Goal: Task Accomplishment & Management: Use online tool/utility

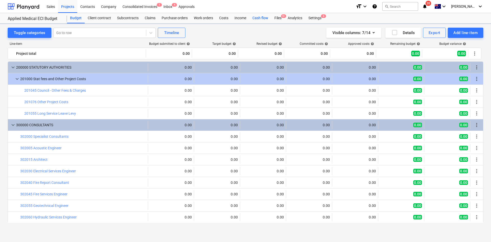
click at [259, 16] on div "Cash flow" at bounding box center [260, 18] width 22 height 10
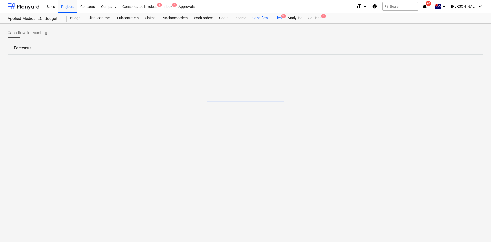
click at [282, 17] on span "9+" at bounding box center [283, 16] width 5 height 4
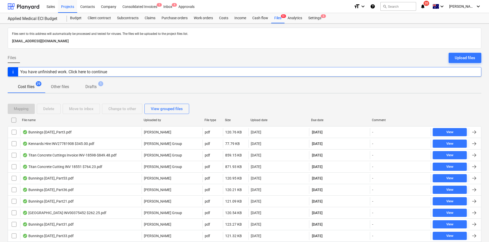
click at [98, 89] on span "Drafts 1" at bounding box center [90, 87] width 19 height 6
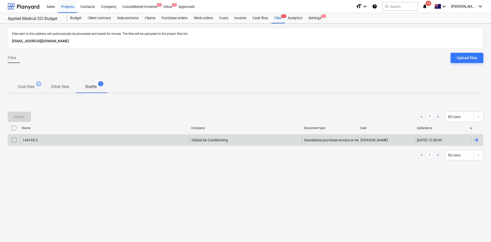
click at [90, 136] on div "144165-2" at bounding box center [104, 140] width 169 height 8
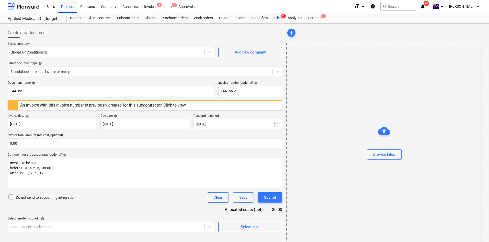
click at [282, 16] on span "9+" at bounding box center [283, 16] width 5 height 4
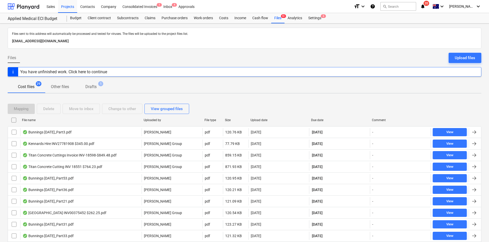
click at [102, 85] on span "1" at bounding box center [100, 83] width 5 height 5
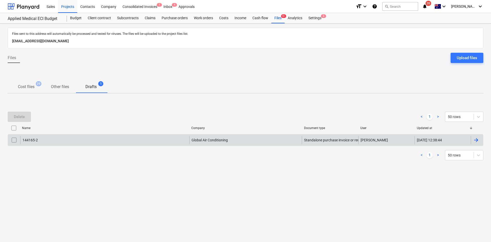
click at [14, 138] on input "checkbox" at bounding box center [14, 140] width 8 height 8
click at [20, 116] on div "Delete" at bounding box center [19, 116] width 11 height 7
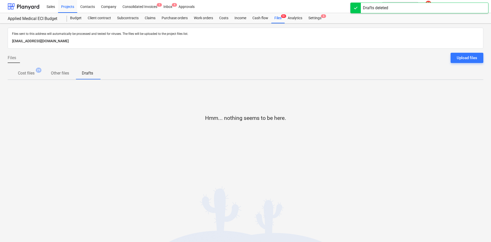
click at [35, 84] on div "Hmm... nothing seems to be here." at bounding box center [246, 122] width 476 height 77
click at [148, 21] on div "Claims" at bounding box center [150, 18] width 17 height 10
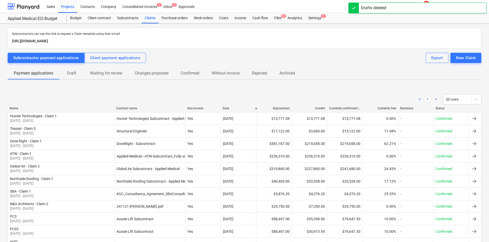
click at [229, 108] on div "Date" at bounding box center [238, 108] width 31 height 4
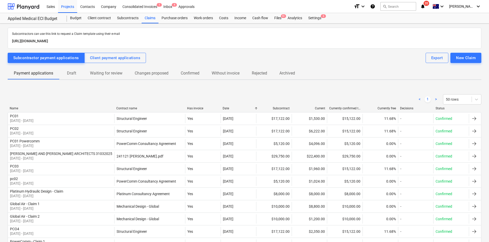
click at [229, 108] on div "Date" at bounding box center [238, 108] width 31 height 4
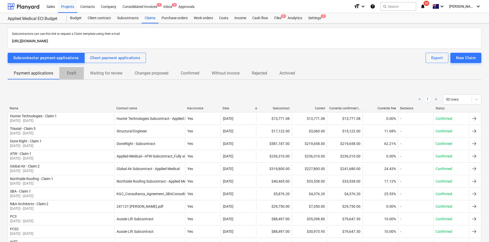
click at [72, 73] on p "Draft" at bounding box center [71, 73] width 12 height 6
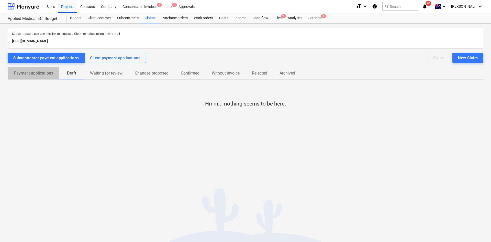
click at [38, 73] on p "Payment applications" at bounding box center [33, 73] width 39 height 6
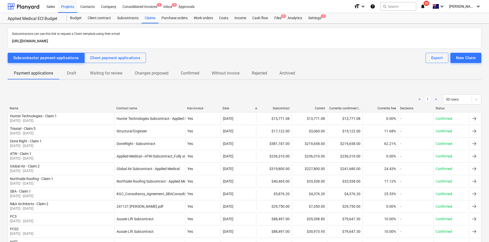
click at [19, 107] on div "Name" at bounding box center [61, 108] width 103 height 4
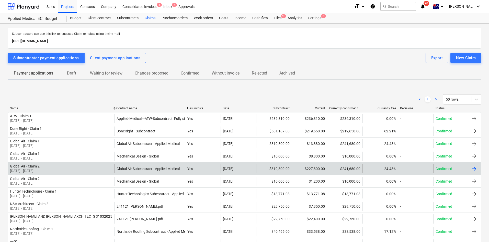
click at [94, 168] on div "Global Air - Claim 2 [DATE] - [DATE]" at bounding box center [61, 168] width 106 height 9
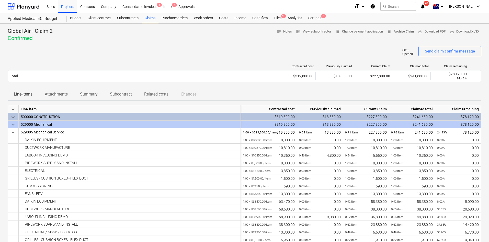
click at [174, 32] on div "Global Air - Claim 2 Confirmed notes Notes business View subcontractor delete C…" at bounding box center [245, 35] width 474 height 14
click at [78, 3] on div "Contacts" at bounding box center [87, 6] width 21 height 13
click at [64, 10] on div "Projects" at bounding box center [67, 6] width 19 height 13
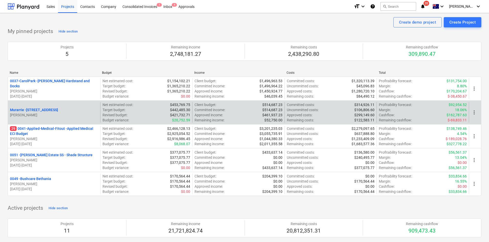
click at [79, 124] on div "Murarrie - [STREET_ADDRESS] Pawar Net estimated cost : $453,769.75 Target budge…" at bounding box center [245, 112] width 474 height 24
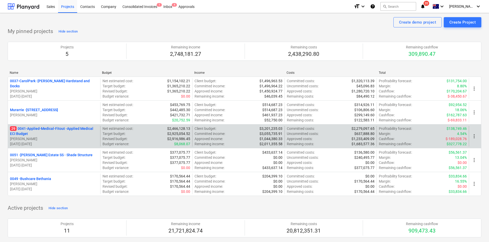
click at [77, 126] on p "29 0041-Applied-Medical-Fitout - Applied Medical ECI Budget" at bounding box center [54, 131] width 88 height 10
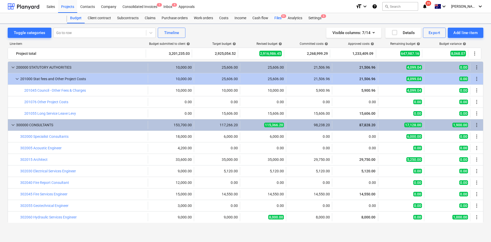
click at [278, 18] on div "Files 9+" at bounding box center [277, 18] width 13 height 10
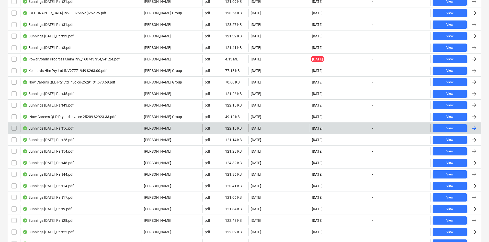
scroll to position [223, 0]
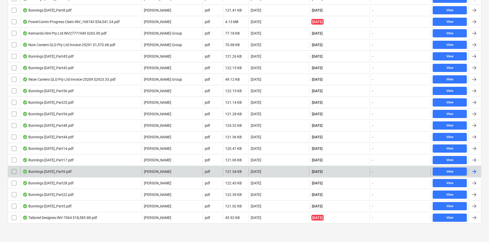
click at [39, 171] on div "Bunnings [DATE]_Part9.pdf" at bounding box center [47, 171] width 49 height 4
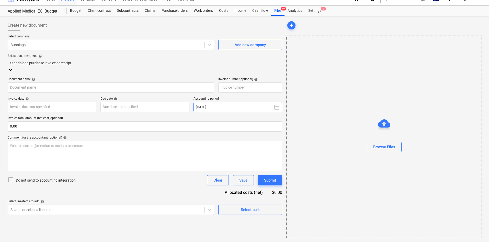
type input "8175/01197464"
type input "[DATE]"
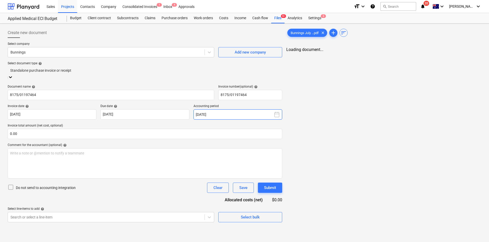
scroll to position [0, 0]
click at [281, 15] on span "9+" at bounding box center [283, 16] width 5 height 4
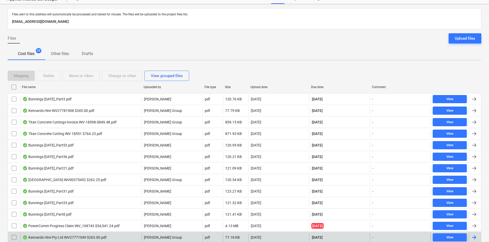
scroll to position [77, 0]
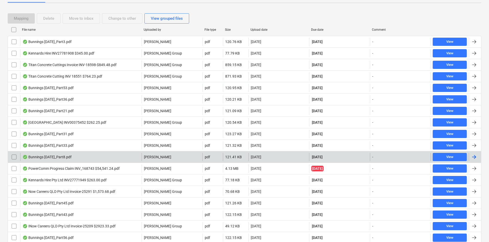
click at [79, 157] on div "Bunnings [DATE]_Part8.pdf" at bounding box center [81, 157] width 122 height 8
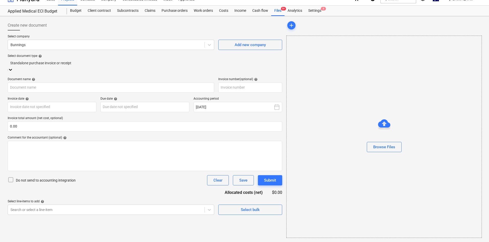
scroll to position [7, 0]
type input "8175/01550346"
type input "[DATE]"
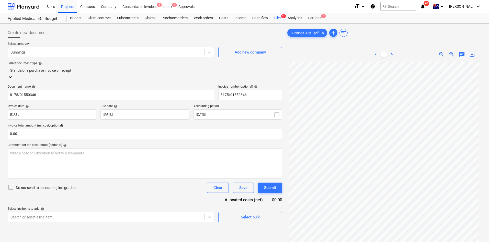
scroll to position [0, 0]
click at [280, 15] on div "Files 9+" at bounding box center [277, 18] width 13 height 10
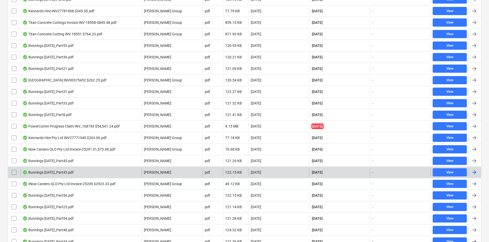
scroll to position [128, 0]
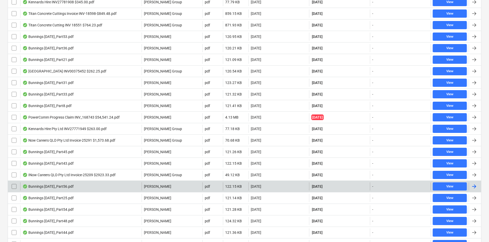
click at [50, 182] on div "Bunnings [DATE]_Part56.pdf" at bounding box center [81, 186] width 122 height 8
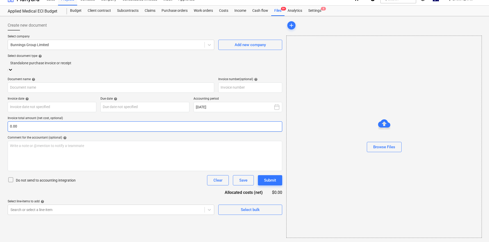
type input "8175/01320603"
type input "[DATE]"
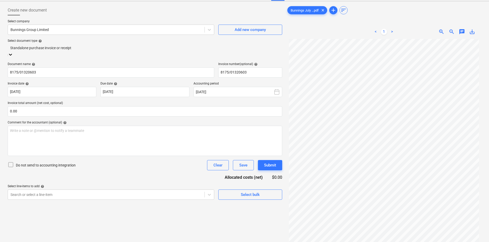
scroll to position [0, 0]
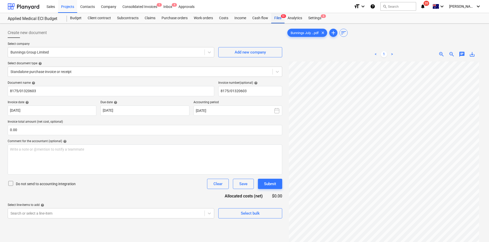
click at [279, 19] on div "Files 9+" at bounding box center [277, 18] width 13 height 10
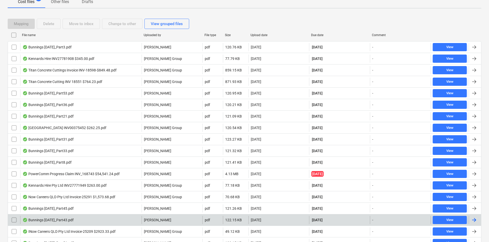
scroll to position [153, 0]
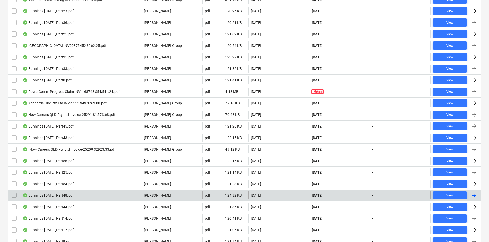
click at [50, 193] on div "Bunnings [DATE]_Part48.pdf" at bounding box center [48, 195] width 51 height 4
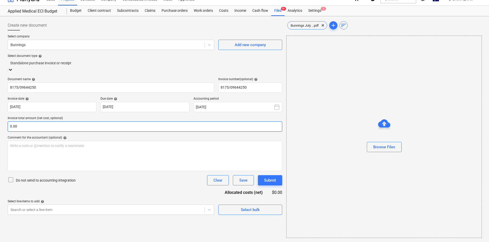
type input "8175/09644250"
type input "[DATE]"
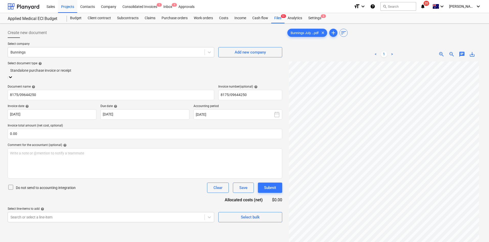
scroll to position [0, 0]
click at [272, 14] on div "Files 9+" at bounding box center [277, 18] width 13 height 10
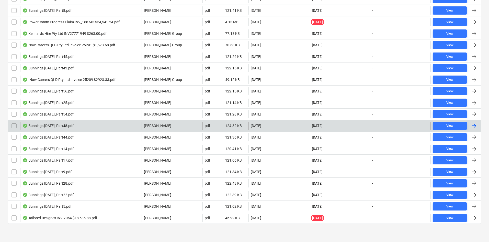
scroll to position [223, 0]
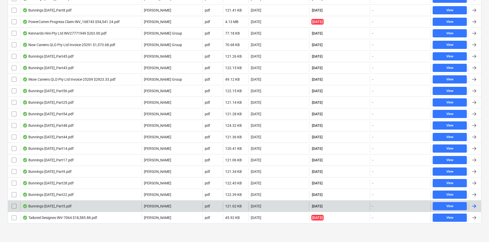
click at [70, 204] on div "Bunnings [DATE]_Part5.pdf" at bounding box center [47, 206] width 49 height 4
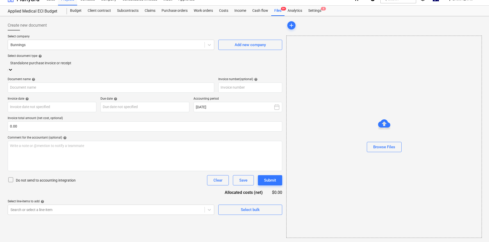
scroll to position [7, 0]
type input "8175/01196846"
type input "[DATE]"
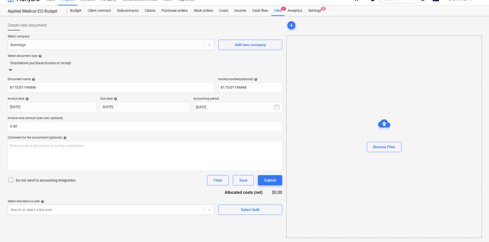
scroll to position [0, 0]
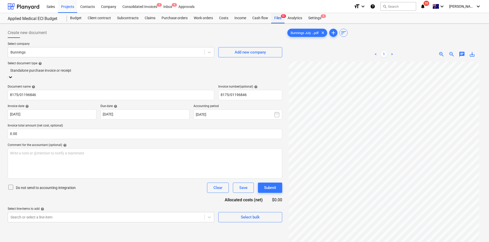
click at [278, 18] on div "Files 9+" at bounding box center [277, 18] width 13 height 10
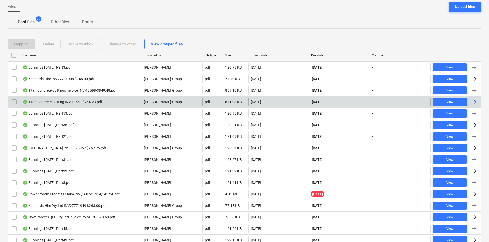
click at [60, 99] on div "Titan Concrete Cutting INV 18551 $764.23.pdf" at bounding box center [81, 102] width 122 height 8
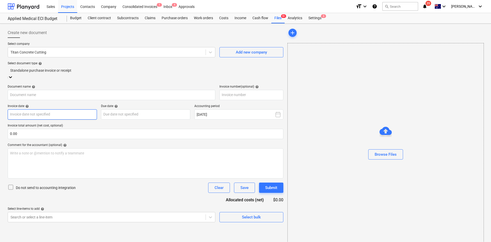
type input "INV-18551"
type input "[DATE]"
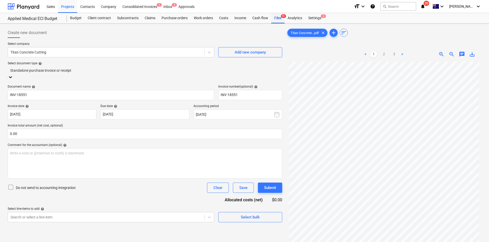
click at [275, 19] on div "Files 9+" at bounding box center [277, 18] width 13 height 10
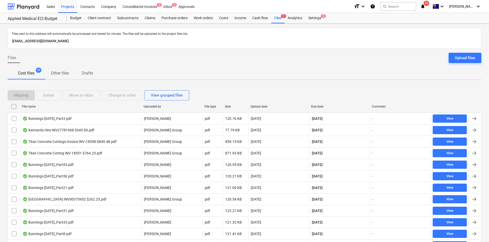
click at [324, 106] on div "Due date" at bounding box center [339, 107] width 57 height 4
checkbox input "false"
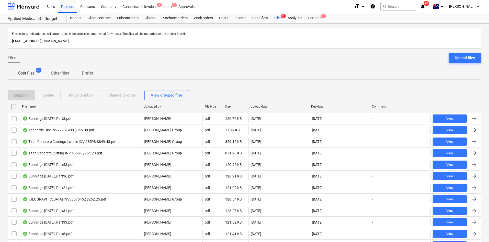
checkbox input "false"
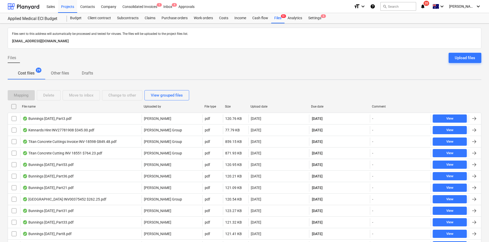
checkbox input "false"
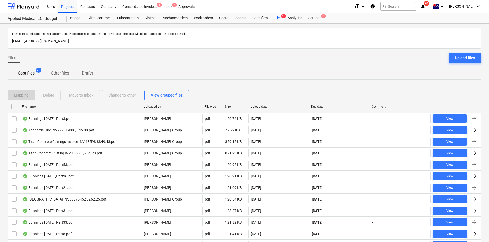
checkbox input "false"
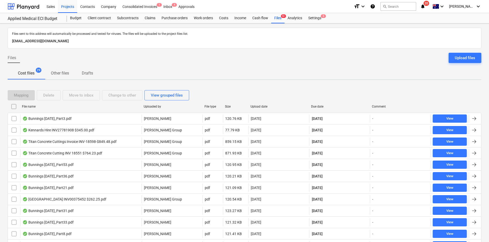
checkbox input "false"
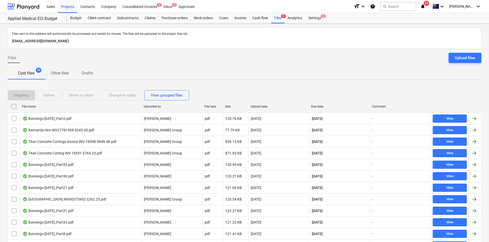
checkbox input "false"
